Goal: Entertainment & Leisure: Consume media (video, audio)

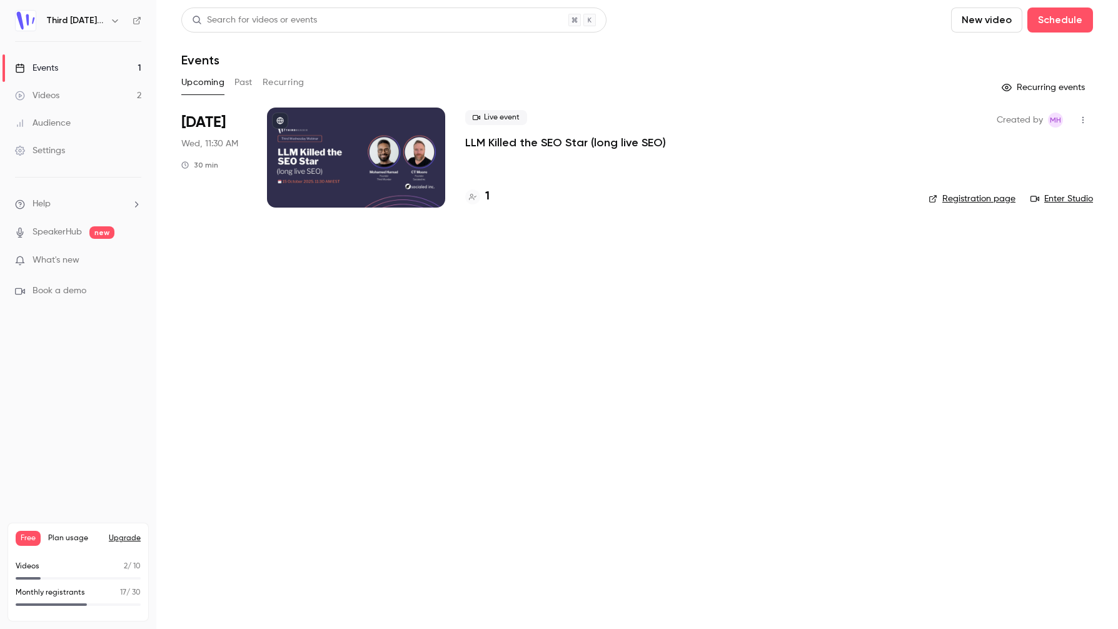
click at [84, 93] on link "Videos 2" at bounding box center [78, 96] width 156 height 28
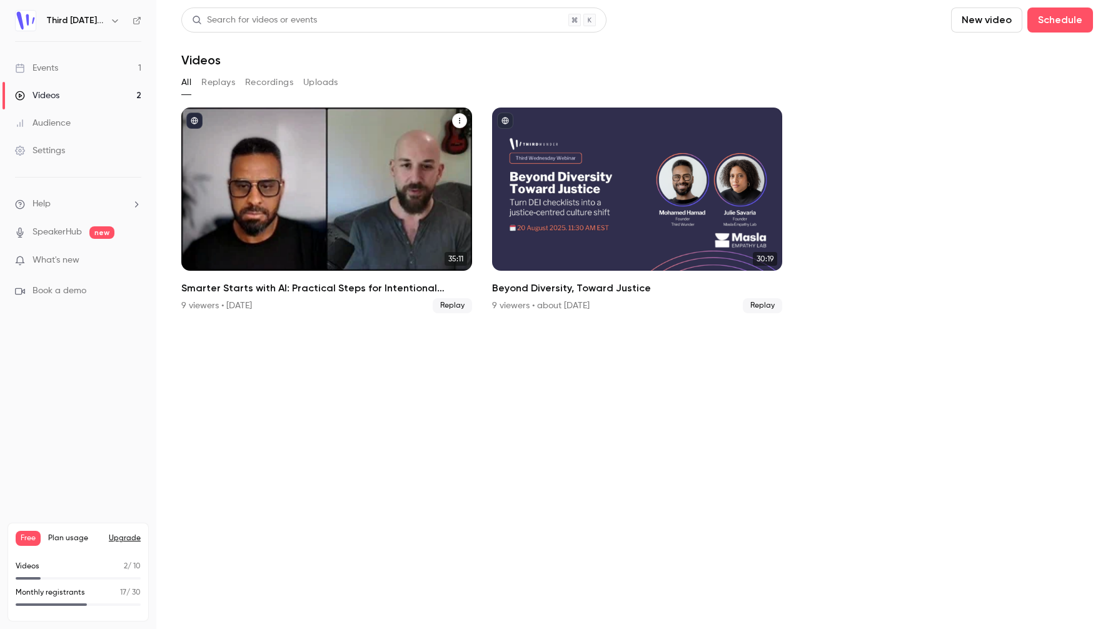
click at [346, 138] on div "Smarter Starts with AI: Practical Steps for Intentional Adoption" at bounding box center [326, 189] width 291 height 163
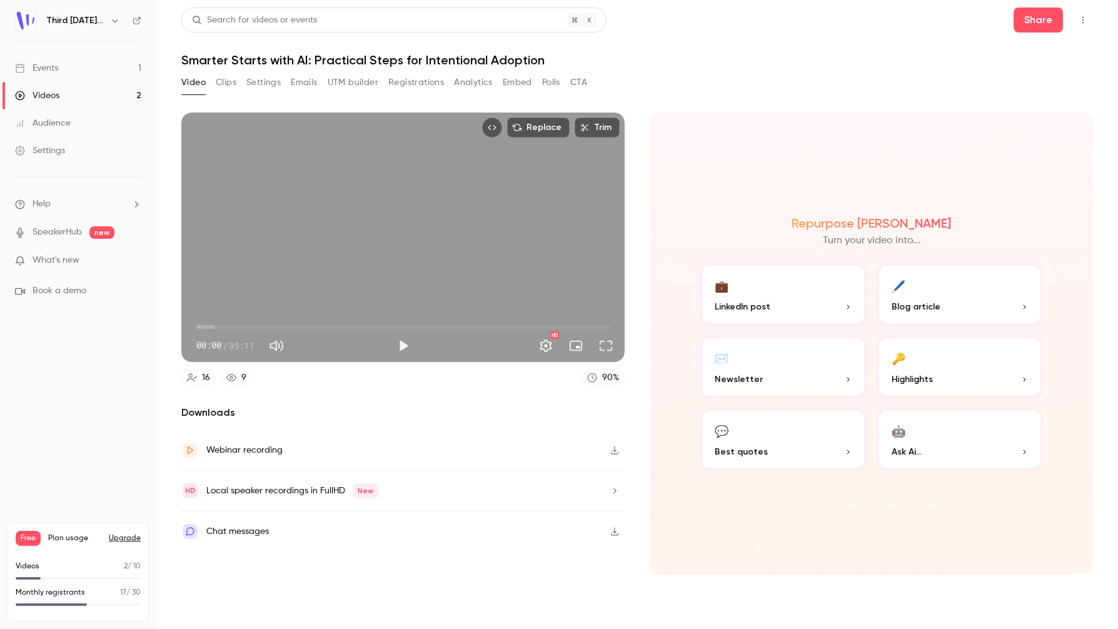
click at [616, 453] on icon "button" at bounding box center [614, 450] width 10 height 9
click at [808, 36] on header "Search for videos or events Share Smarter Starts with AI: Practical Steps for I…" at bounding box center [636, 38] width 911 height 60
